Goal: Task Accomplishment & Management: Complete application form

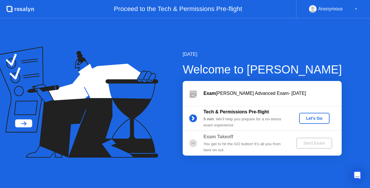
click at [312, 117] on div "Let's Go" at bounding box center [315, 118] width 26 height 5
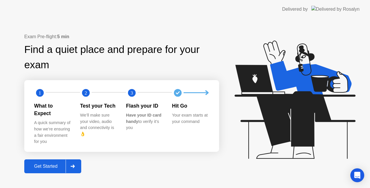
click at [79, 162] on div at bounding box center [73, 166] width 14 height 13
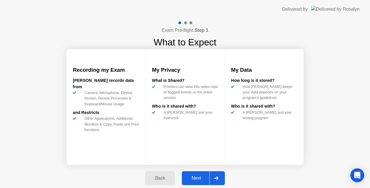
click at [219, 174] on div at bounding box center [216, 177] width 14 height 13
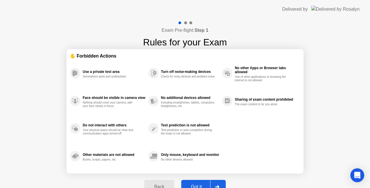
click at [219, 181] on div at bounding box center [217, 186] width 14 height 13
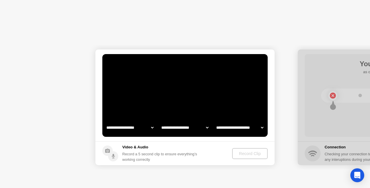
select select "**********"
select select "*******"
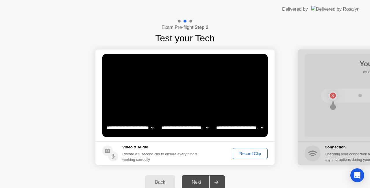
click at [205, 128] on select "**********" at bounding box center [184, 128] width 49 height 12
click at [204, 128] on select "**********" at bounding box center [184, 128] width 49 height 12
click at [259, 125] on select "**********" at bounding box center [239, 128] width 49 height 12
click at [261, 125] on select "**********" at bounding box center [239, 128] width 49 height 12
click at [236, 154] on div "Record Clip" at bounding box center [250, 153] width 31 height 5
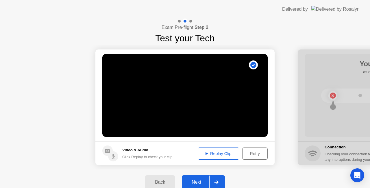
click at [225, 155] on div "Replay Clip" at bounding box center [219, 153] width 38 height 5
click at [248, 152] on div "Retry" at bounding box center [254, 153] width 21 height 5
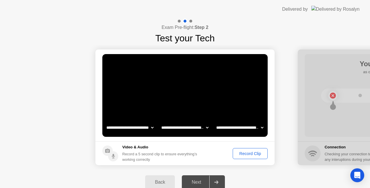
click at [248, 152] on div "Record Clip" at bounding box center [250, 153] width 31 height 5
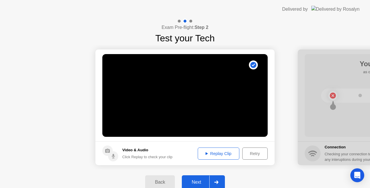
click at [224, 153] on div "Replay Clip" at bounding box center [219, 153] width 38 height 5
click at [233, 152] on div "Replay Clip" at bounding box center [219, 153] width 38 height 5
click at [217, 180] on div at bounding box center [216, 181] width 14 height 13
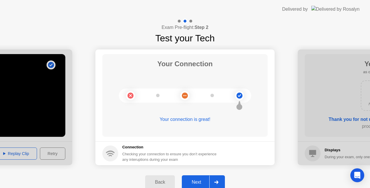
click at [220, 178] on div at bounding box center [216, 181] width 14 height 13
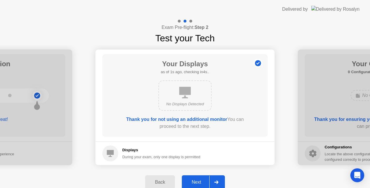
click at [220, 178] on div at bounding box center [216, 181] width 14 height 13
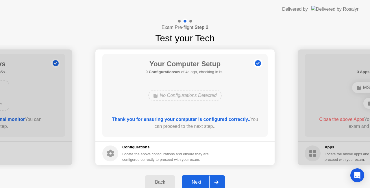
click at [220, 178] on div at bounding box center [216, 181] width 14 height 13
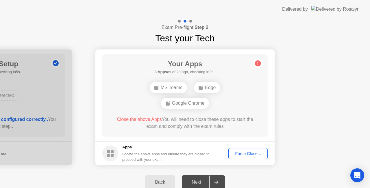
click at [179, 105] on div "Google Chrome" at bounding box center [185, 103] width 48 height 11
click at [178, 88] on div "MS Teams" at bounding box center [168, 87] width 37 height 11
click at [249, 155] on div "Force Close..." at bounding box center [247, 153] width 35 height 5
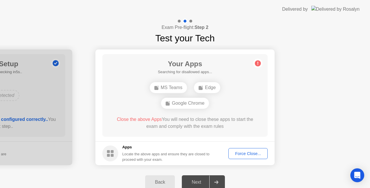
click at [245, 154] on div "Force Close..." at bounding box center [247, 153] width 35 height 5
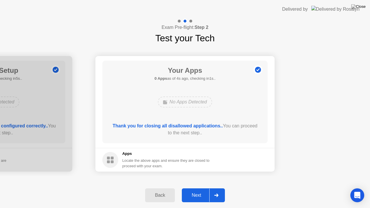
click at [207, 188] on div "Next" at bounding box center [197, 195] width 26 height 5
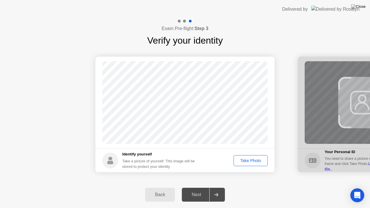
click at [241, 162] on div "Take Photo" at bounding box center [251, 160] width 30 height 5
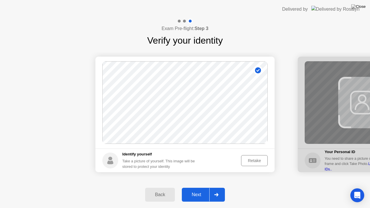
click at [215, 188] on icon at bounding box center [216, 194] width 4 height 3
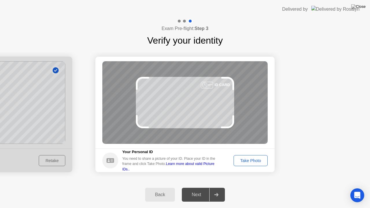
click at [239, 161] on div "Take Photo" at bounding box center [251, 160] width 30 height 5
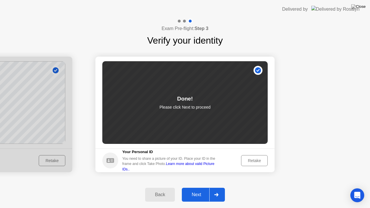
click at [216, 188] on div at bounding box center [216, 194] width 14 height 13
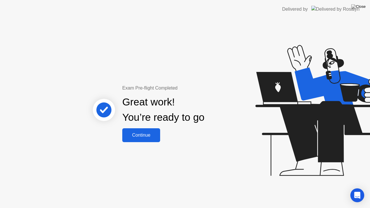
click at [156, 136] on div "Continue" at bounding box center [141, 135] width 34 height 5
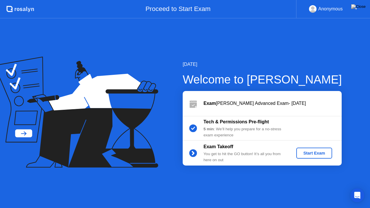
click at [302, 153] on div "Start Exam" at bounding box center [314, 153] width 31 height 5
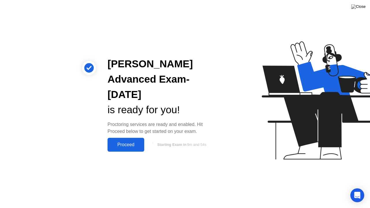
click at [134, 145] on div "Proceed" at bounding box center [125, 144] width 33 height 5
